Goal: Task Accomplishment & Management: Use online tool/utility

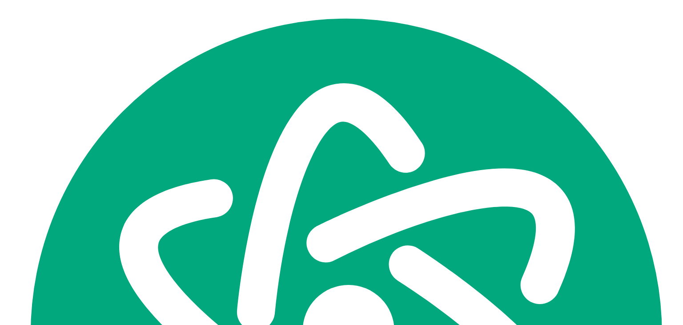
scroll to position [55, 0]
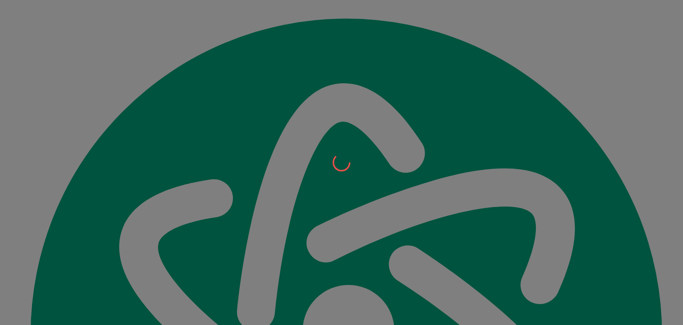
scroll to position [55, 0]
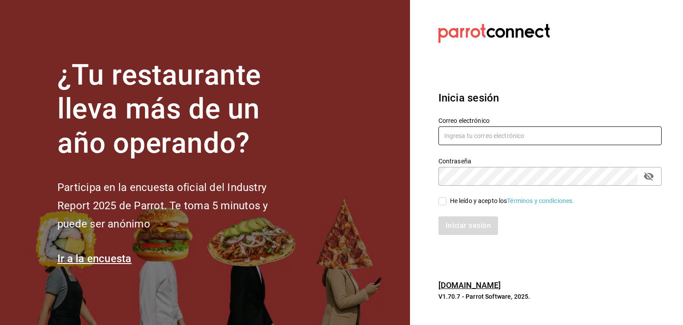
type input "gustav_espinosa@hotmail.com"
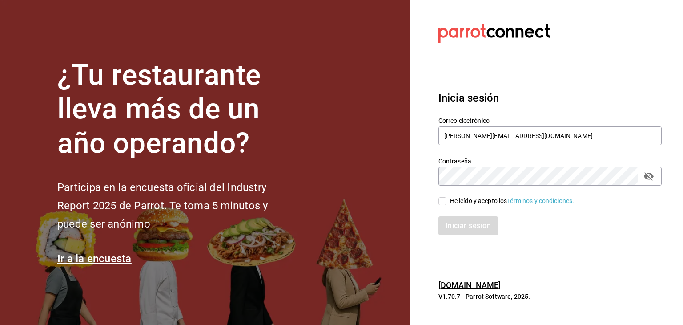
click at [443, 202] on input "He leído y acepto los Términos y condiciones." at bounding box center [443, 201] width 8 height 8
checkbox input "true"
click at [468, 226] on button "Iniciar sesión" at bounding box center [469, 225] width 61 height 19
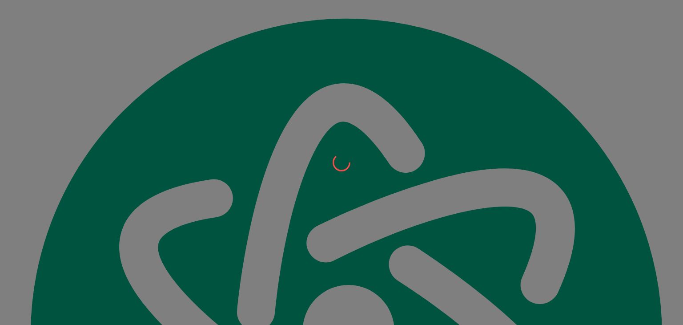
scroll to position [55, 0]
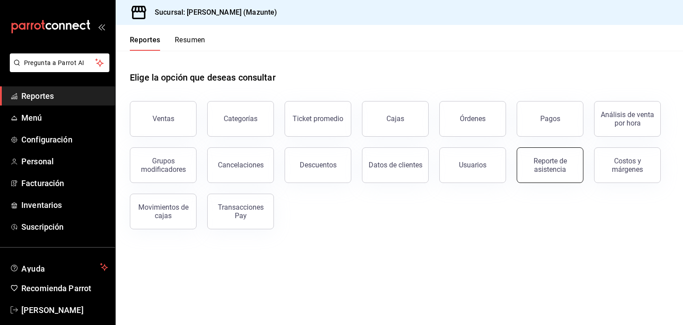
click at [546, 169] on div "Reporte de asistencia" at bounding box center [550, 165] width 55 height 17
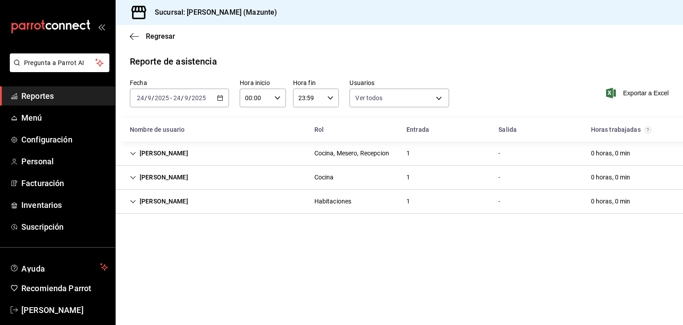
click at [220, 97] on icon "button" at bounding box center [220, 98] width 6 height 6
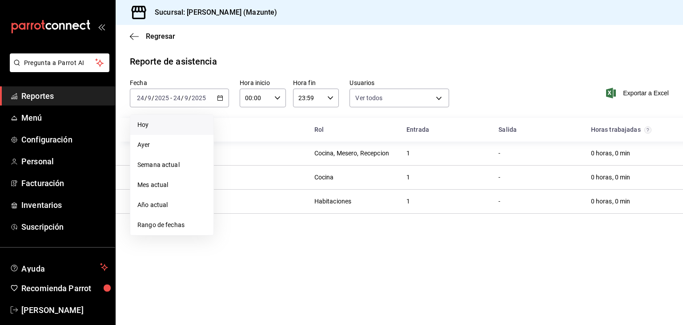
click at [141, 128] on span "Hoy" at bounding box center [171, 124] width 69 height 9
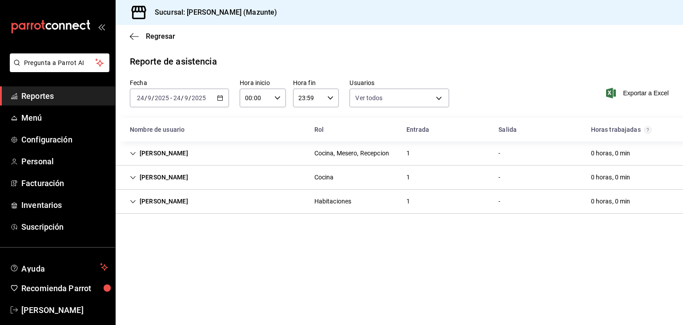
click at [222, 97] on icon "button" at bounding box center [220, 98] width 6 height 6
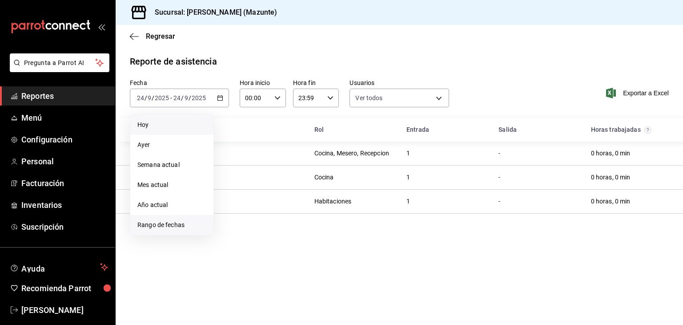
click at [166, 223] on span "Rango de fechas" at bounding box center [171, 224] width 69 height 9
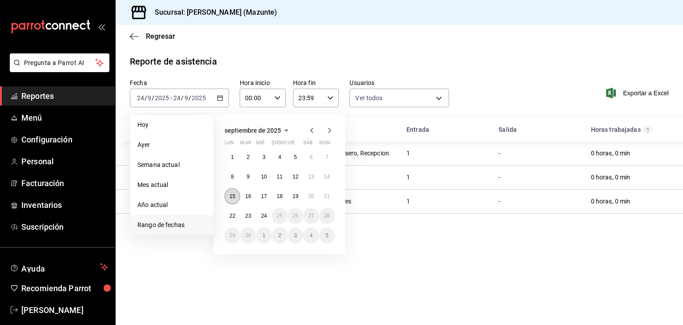
click at [234, 194] on abbr "15" at bounding box center [233, 196] width 6 height 6
click at [332, 195] on button "21" at bounding box center [327, 196] width 16 height 16
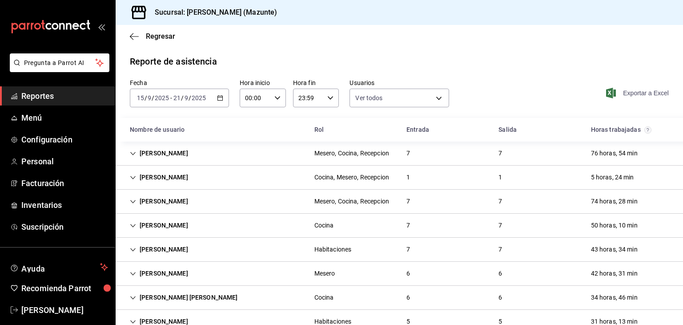
click at [641, 93] on span "Exportar a Excel" at bounding box center [638, 93] width 61 height 11
click at [32, 118] on span "Menú" at bounding box center [64, 118] width 87 height 12
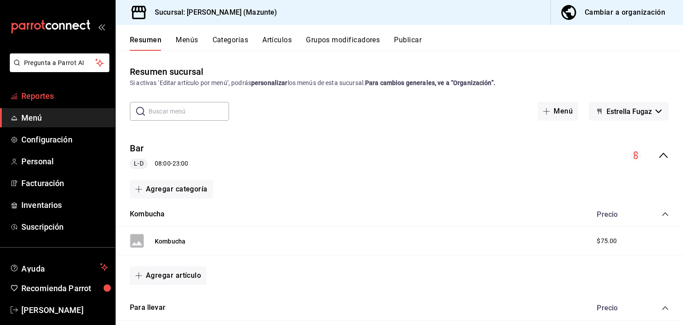
click at [39, 96] on span "Reportes" at bounding box center [64, 96] width 87 height 12
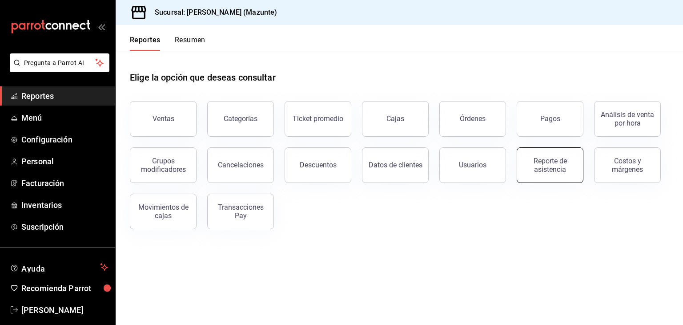
click at [555, 169] on div "Reporte de asistencia" at bounding box center [550, 165] width 55 height 17
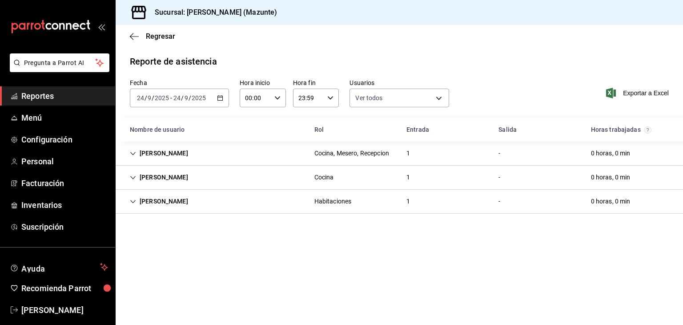
click at [459, 244] on main "Regresar Reporte de asistencia Fecha [DATE] [DATE] - [DATE] [DATE] Hora inicio …" at bounding box center [400, 175] width 568 height 300
click at [536, 54] on main "Regresar Reporte de asistencia Fecha [DATE] [DATE] - [DATE] [DATE] Hora inicio …" at bounding box center [400, 175] width 568 height 300
click at [219, 97] on icon "button" at bounding box center [220, 98] width 6 height 6
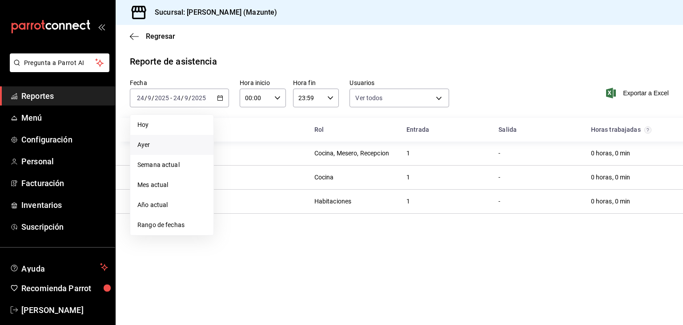
click at [153, 141] on span "Ayer" at bounding box center [171, 144] width 69 height 9
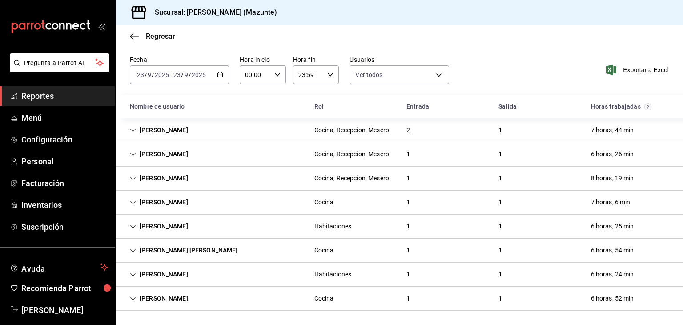
scroll to position [32, 0]
click at [157, 127] on div "[PERSON_NAME]" at bounding box center [159, 130] width 73 height 16
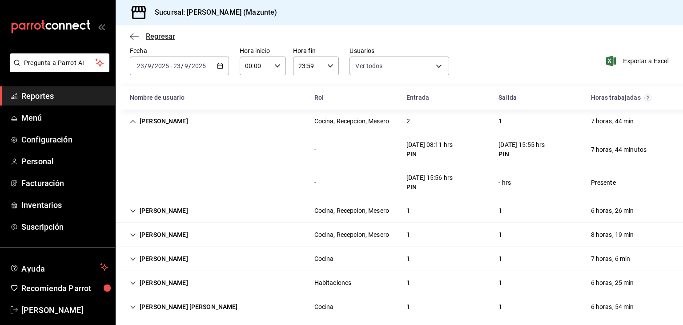
click at [131, 36] on icon "button" at bounding box center [134, 36] width 9 height 8
